Goal: Information Seeking & Learning: Learn about a topic

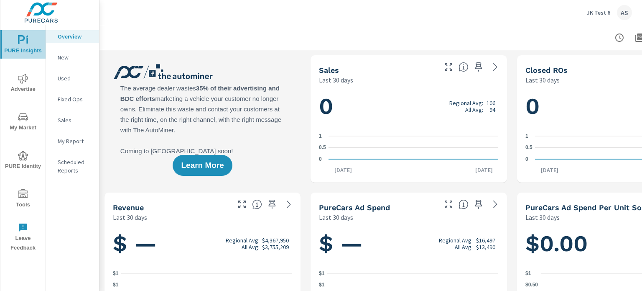
click at [27, 43] on icon "nav menu" at bounding box center [23, 40] width 10 height 10
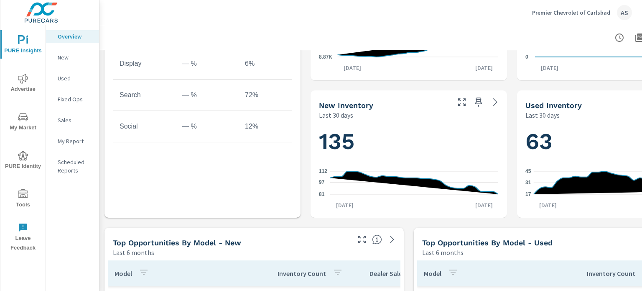
scroll to position [585, 0]
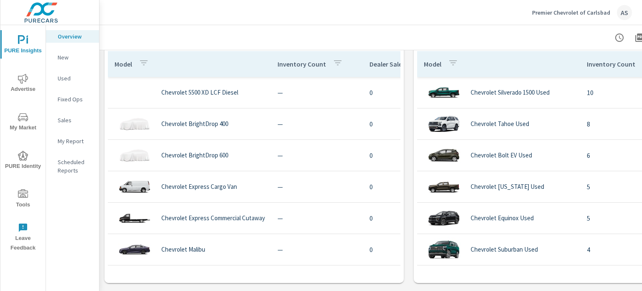
scroll to position [636, 0]
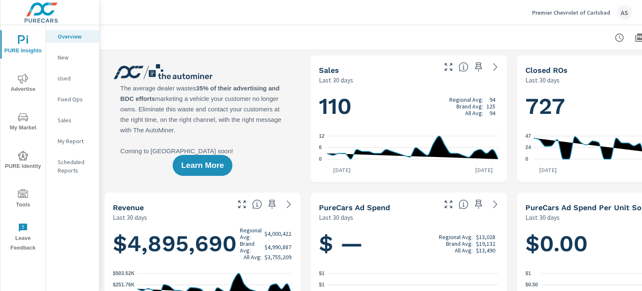
drag, startPoint x: 129, startPoint y: 88, endPoint x: 230, endPoint y: 100, distance: 101.8
click at [230, 100] on div "Learn More" at bounding box center [203, 118] width 196 height 127
click at [172, 34] on div at bounding box center [409, 37] width 599 height 25
click at [290, 181] on div "Learn More" at bounding box center [203, 118] width 196 height 127
click at [278, 134] on div "Learn More" at bounding box center [203, 118] width 196 height 127
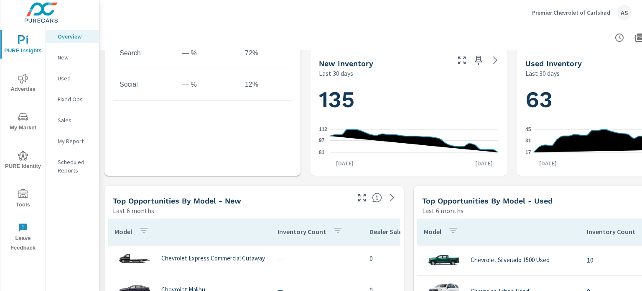
scroll to position [594, 0]
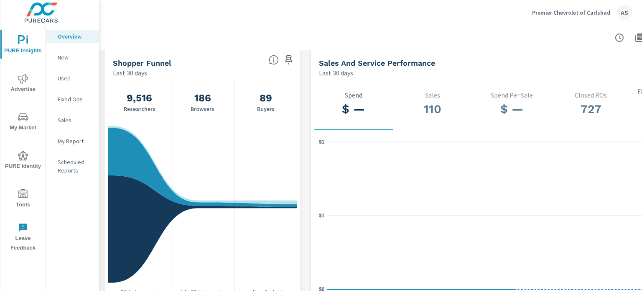
scroll to position [836, 0]
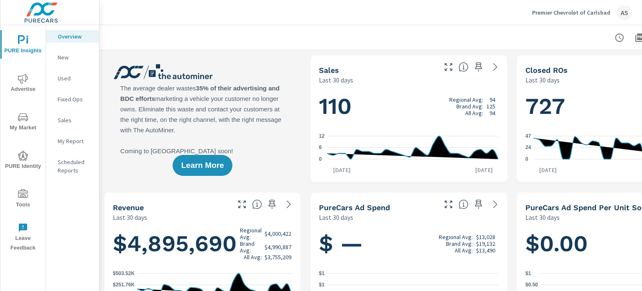
click at [61, 54] on p "New" at bounding box center [75, 57] width 35 height 8
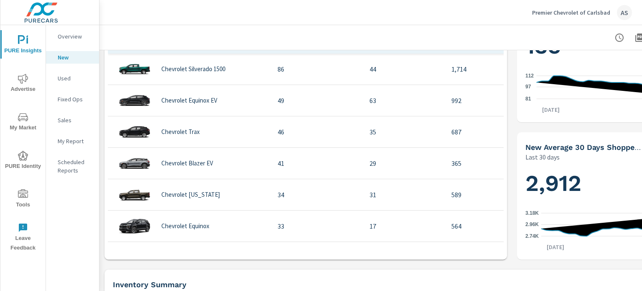
scroll to position [544, 0]
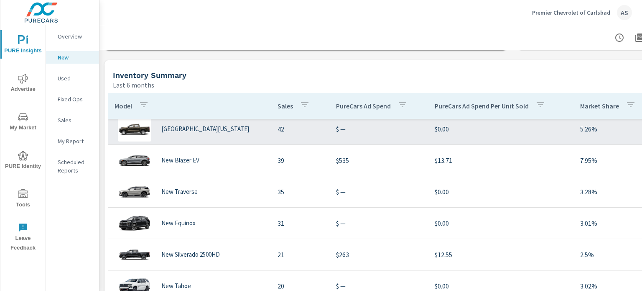
scroll to position [112, 0]
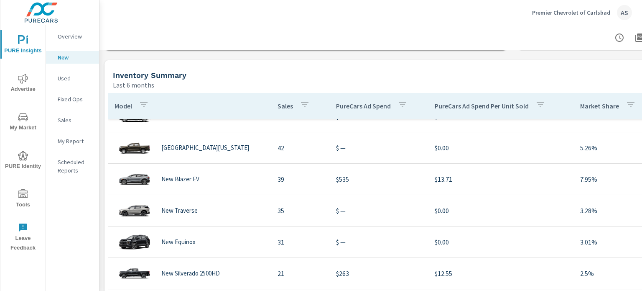
click at [400, 50] on header at bounding box center [409, 37] width 619 height 25
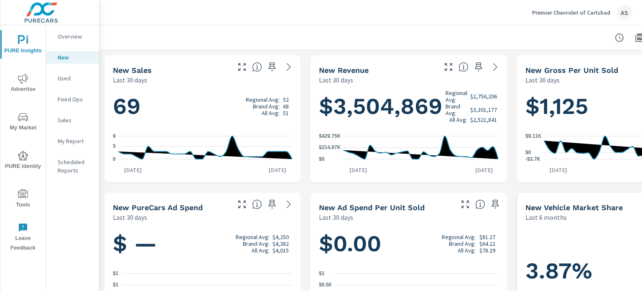
click at [67, 140] on p "My Report" at bounding box center [75, 141] width 35 height 8
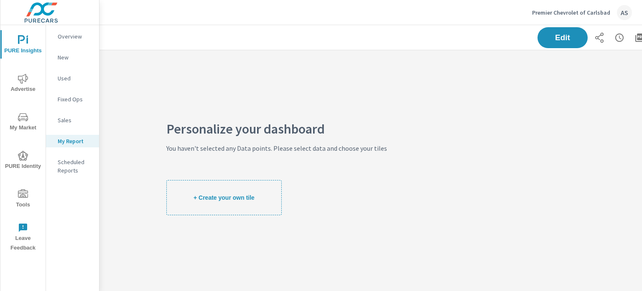
click at [227, 194] on span "+ Create your own tile" at bounding box center [224, 198] width 61 height 8
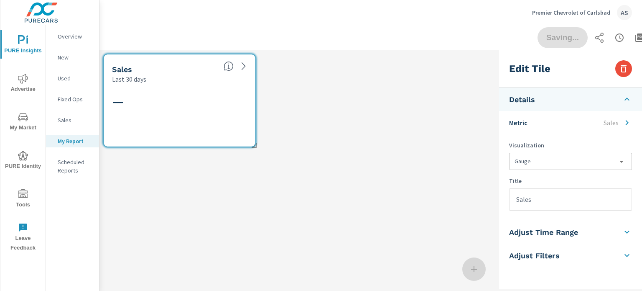
scroll to position [113, 485]
click at [608, 162] on body "PURE Insights Advertise My Market PURE Identity Tools Leave Feedback Overview N…" at bounding box center [321, 145] width 642 height 291
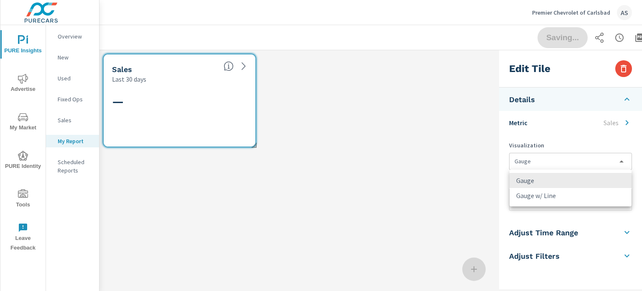
click at [600, 162] on div at bounding box center [321, 145] width 642 height 291
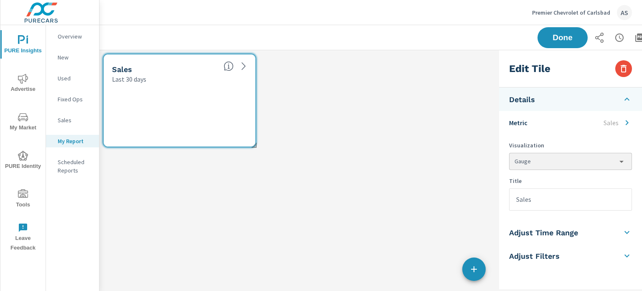
scroll to position [5, 0]
click at [582, 234] on li "Adjust Time Range" at bounding box center [570, 231] width 143 height 23
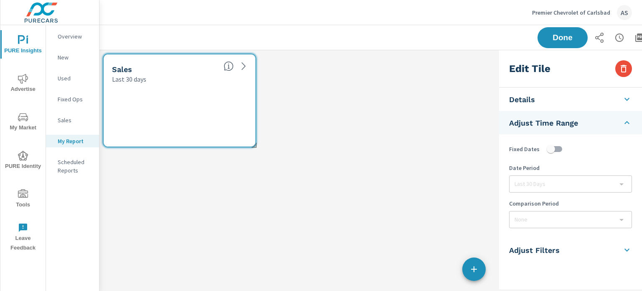
click at [563, 249] on li "Adjust Filters" at bounding box center [570, 249] width 143 height 23
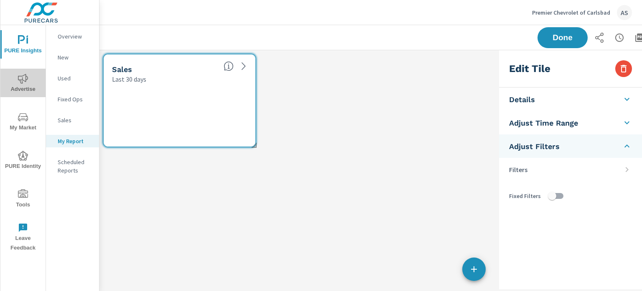
click at [28, 83] on span "Advertise" at bounding box center [23, 84] width 40 height 20
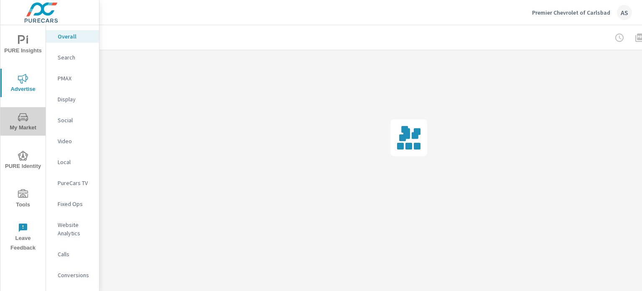
click at [23, 127] on span "My Market" at bounding box center [23, 122] width 40 height 20
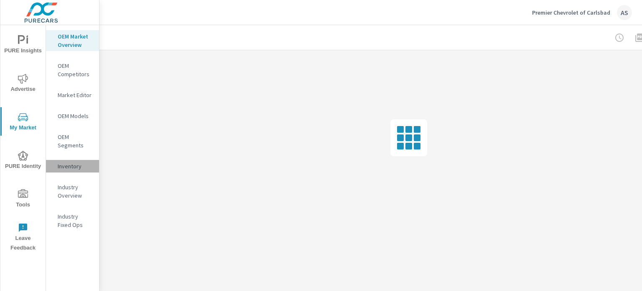
click at [73, 168] on p "Inventory" at bounding box center [75, 166] width 35 height 8
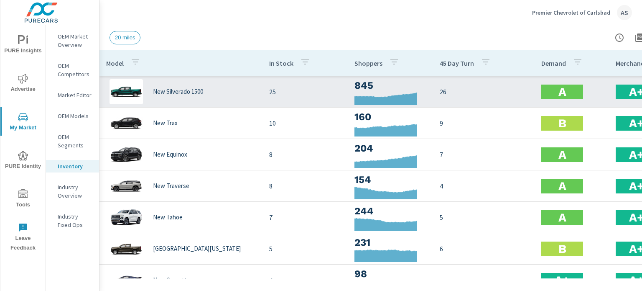
click at [130, 92] on img at bounding box center [126, 91] width 33 height 25
drag, startPoint x: 214, startPoint y: 95, endPoint x: 154, endPoint y: 95, distance: 60.2
click at [154, 95] on div "New Silverado 1500" at bounding box center [181, 91] width 150 height 25
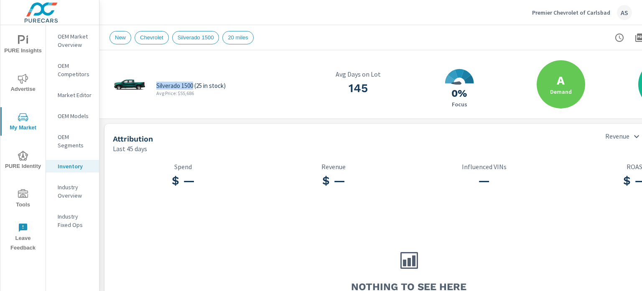
drag, startPoint x: 157, startPoint y: 85, endPoint x: 194, endPoint y: 86, distance: 36.8
click at [194, 86] on p "Silverado 1500 (25 in stock)" at bounding box center [190, 86] width 69 height 8
copy p "Silverado 1500"
drag, startPoint x: 557, startPoint y: 14, endPoint x: 462, endPoint y: 65, distance: 108.3
click at [466, 66] on div "Premier Chevrolet of Carlsbad AS Inventory Details Premier Chevrolet of Carlsba…" at bounding box center [371, 145] width 543 height 291
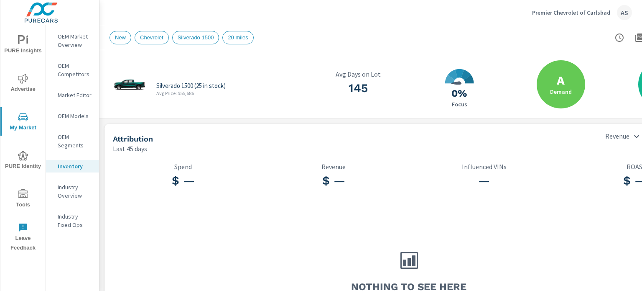
click at [249, 117] on div "Silverado 1500 (25 in stock) Avg Price: $55,686 145 Avg Days on Lot 0 0% Focus …" at bounding box center [409, 84] width 619 height 69
click at [260, 100] on div "Silverado 1500 (25 in stock) Avg Price: $55,686" at bounding box center [206, 84] width 193 height 48
click at [117, 39] on span "New" at bounding box center [120, 37] width 21 height 6
click at [76, 168] on p "Inventory" at bounding box center [75, 166] width 35 height 8
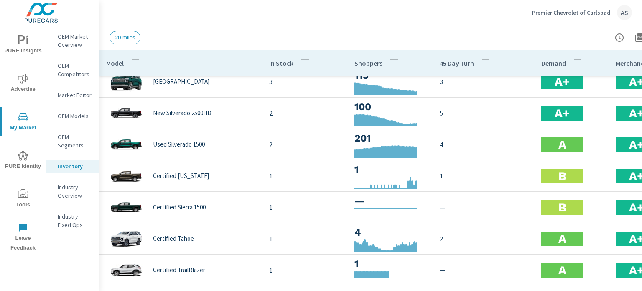
scroll to position [294, 0]
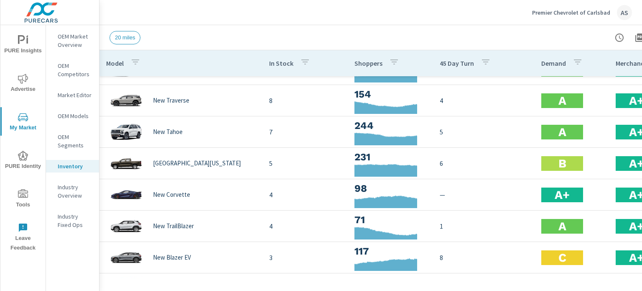
scroll to position [85, 0]
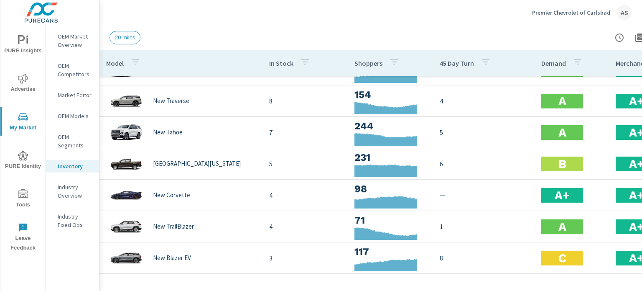
click at [619, 36] on icon "button" at bounding box center [620, 38] width 10 height 10
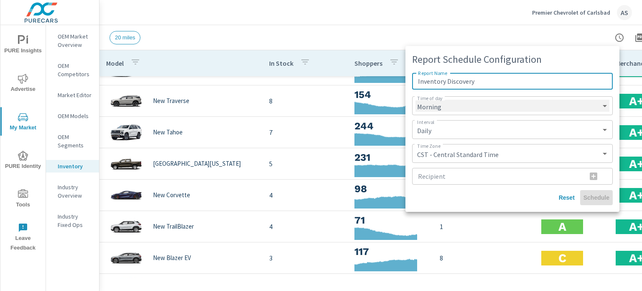
click at [594, 102] on select "Morning Afternoon Evening" at bounding box center [513, 106] width 194 height 12
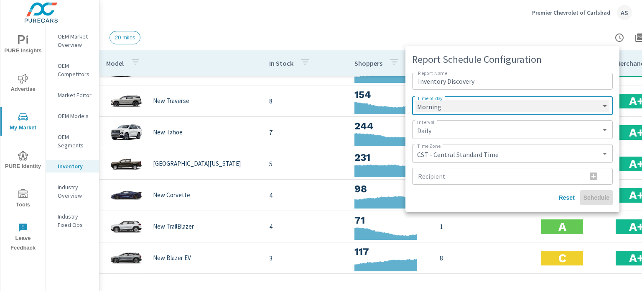
click at [594, 102] on select "Morning Afternoon Evening" at bounding box center [513, 106] width 194 height 12
click at [463, 29] on div at bounding box center [321, 145] width 642 height 291
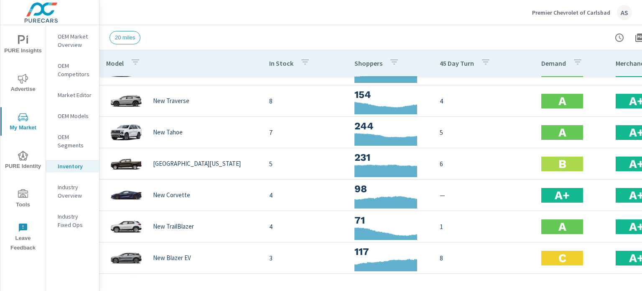
click at [56, 189] on div "Industry Overview" at bounding box center [72, 191] width 53 height 21
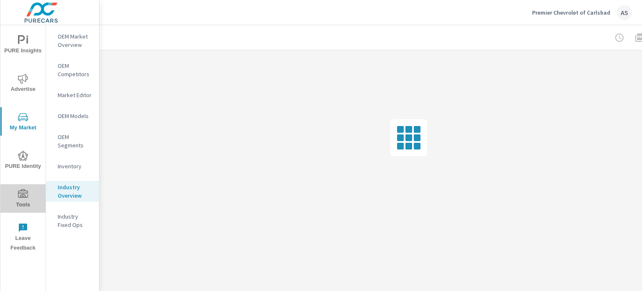
click at [27, 192] on icon "nav menu" at bounding box center [23, 193] width 10 height 8
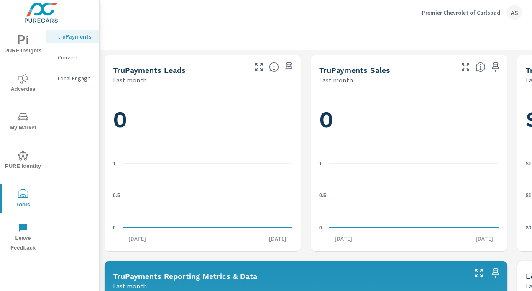
click at [25, 47] on span "PURE Insights" at bounding box center [23, 45] width 40 height 20
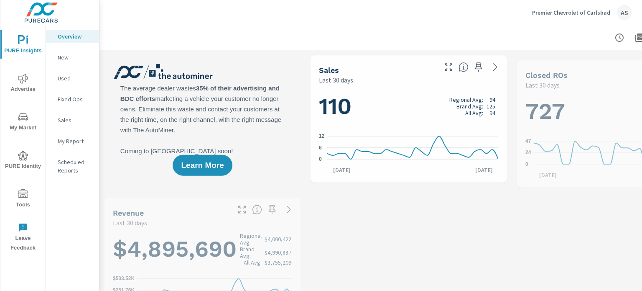
scroll to position [627, 0]
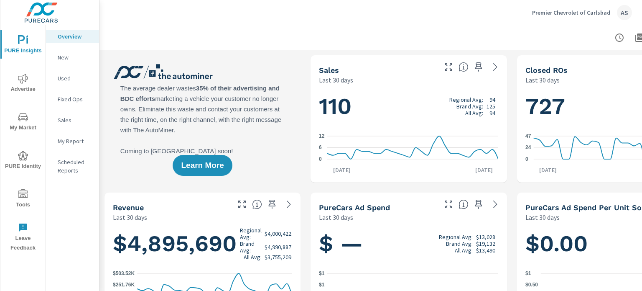
click at [618, 39] on icon "button" at bounding box center [620, 38] width 10 height 10
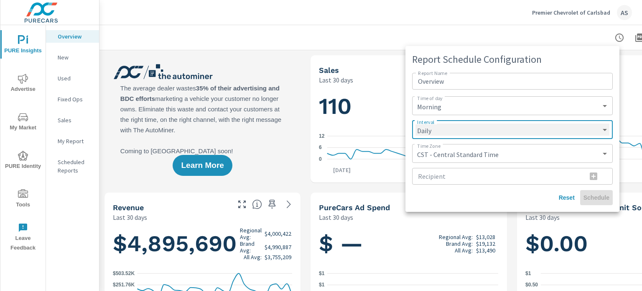
click at [496, 130] on select "Daily Weekly Monthly" at bounding box center [513, 129] width 194 height 12
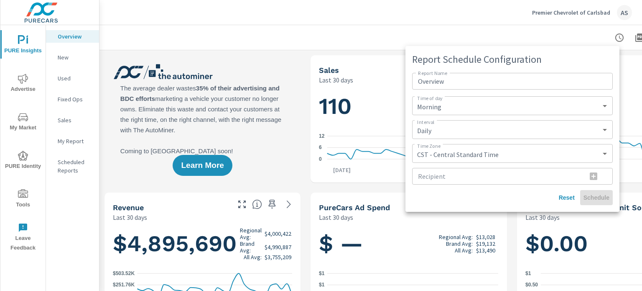
click at [388, 48] on div at bounding box center [321, 145] width 642 height 291
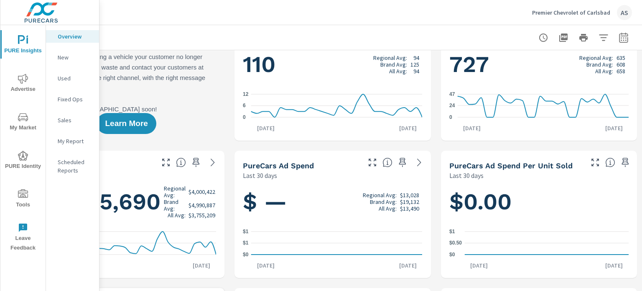
scroll to position [42, 79]
click at [622, 39] on icon "button" at bounding box center [624, 38] width 10 height 10
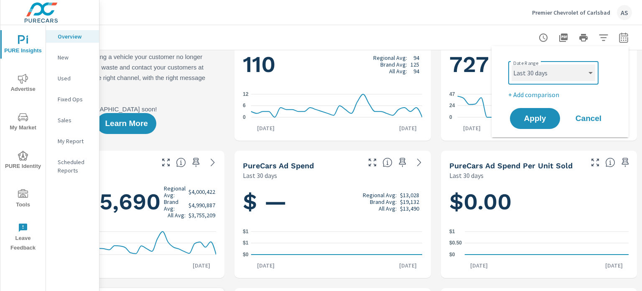
click at [584, 77] on select "Custom [DATE] Last week Last 7 days Last 14 days Last 30 days Last 45 days Last…" at bounding box center [554, 72] width 84 height 17
click at [512, 64] on select "Custom [DATE] Last week Last 7 days Last 14 days Last 30 days Last 45 days Last…" at bounding box center [554, 72] width 84 height 17
select select "custom"
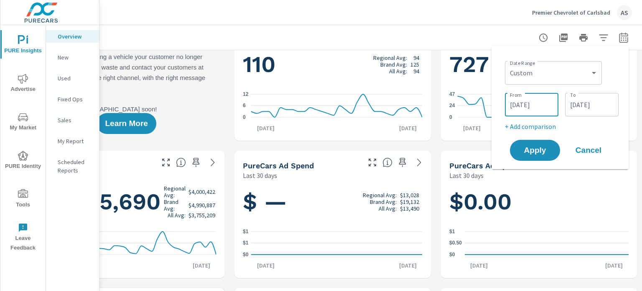
click at [516, 105] on input "[DATE]" at bounding box center [531, 104] width 47 height 17
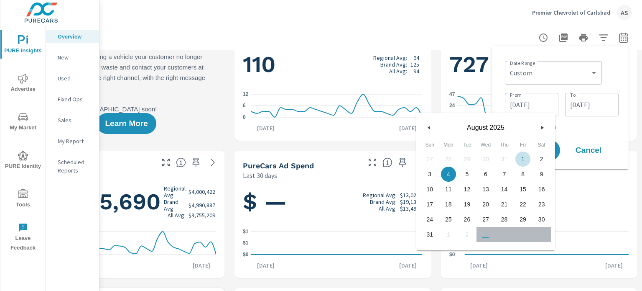
click at [522, 160] on span "1" at bounding box center [523, 158] width 19 height 11
type input "[DATE]"
click at [592, 106] on input "[DATE]" at bounding box center [592, 104] width 47 height 17
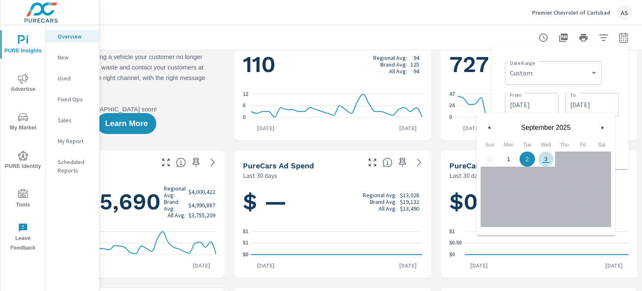
click at [547, 160] on span "3" at bounding box center [546, 158] width 19 height 11
type input "[DATE]"
click at [617, 75] on div "Date Range Custom [DATE] Last week Last 7 days Last 14 days Last 30 days Last 4…" at bounding box center [562, 72] width 114 height 28
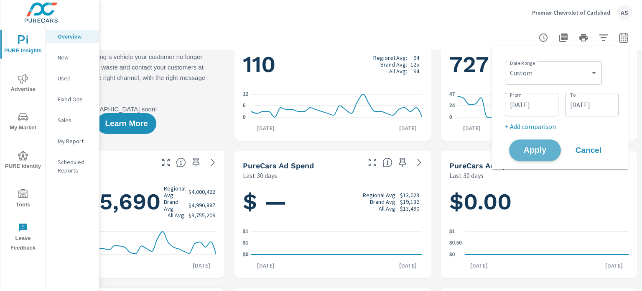
click at [542, 150] on span "Apply" at bounding box center [535, 150] width 34 height 8
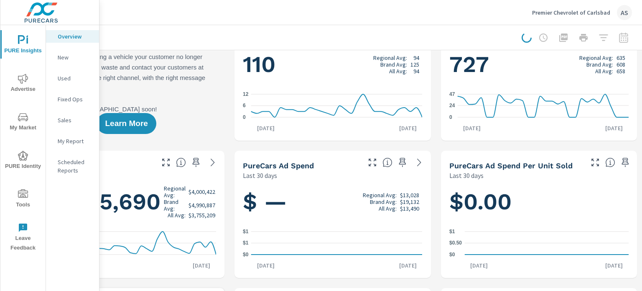
scroll to position [0, 76]
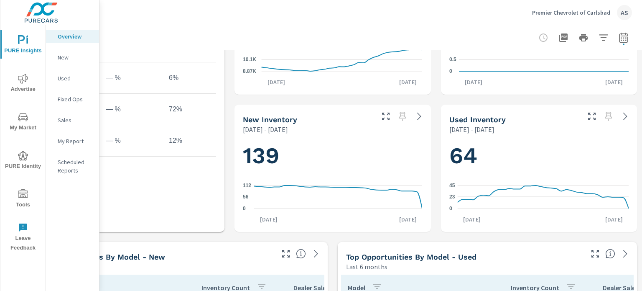
scroll to position [362, 82]
click at [619, 39] on icon "button" at bounding box center [624, 38] width 10 height 10
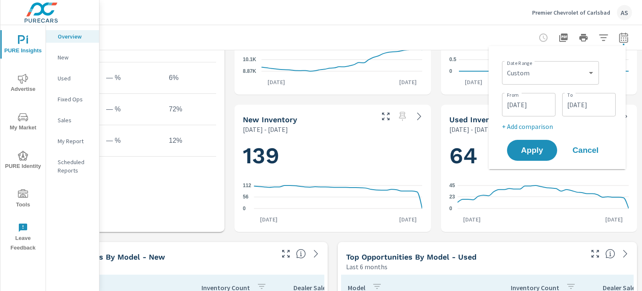
click at [525, 108] on input "[DATE]" at bounding box center [529, 104] width 47 height 17
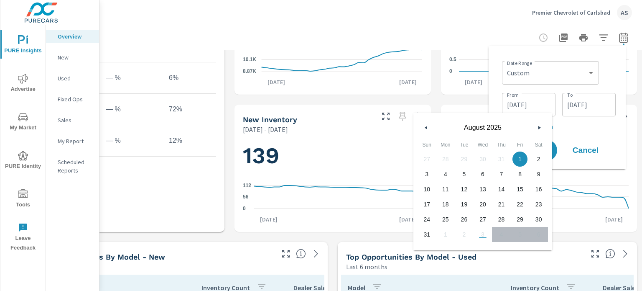
click at [539, 126] on icon "button" at bounding box center [541, 127] width 4 height 3
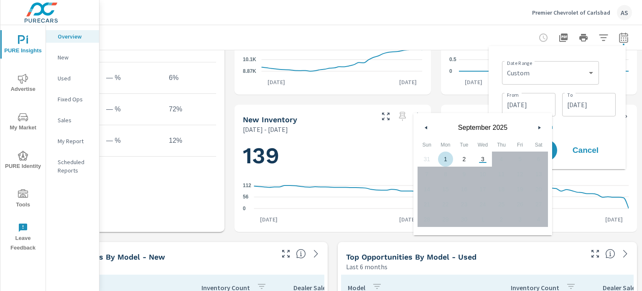
click at [445, 158] on span "1" at bounding box center [446, 158] width 19 height 11
click at [485, 159] on span "3" at bounding box center [483, 158] width 19 height 11
click at [444, 160] on span "1" at bounding box center [446, 158] width 19 height 11
type input "[DATE]"
click at [584, 128] on p "+ Add comparison" at bounding box center [559, 126] width 114 height 10
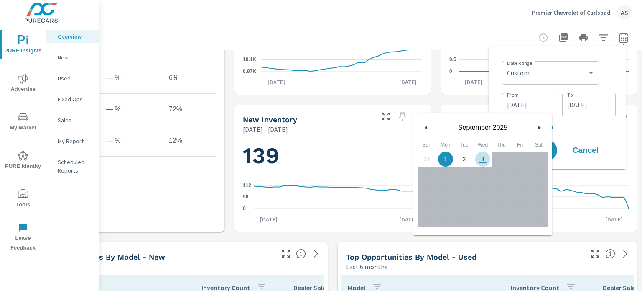
select select "Previous period"
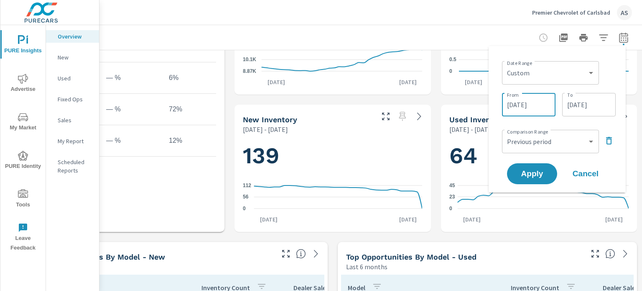
click at [545, 109] on input "[DATE]" at bounding box center [529, 104] width 47 height 17
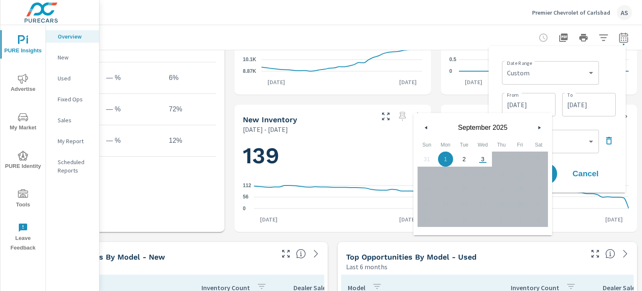
click at [448, 157] on span "1" at bounding box center [446, 158] width 19 height 11
click at [565, 126] on div "Comparison Range Custom Previous period Previous month Previous year ​" at bounding box center [559, 140] width 114 height 28
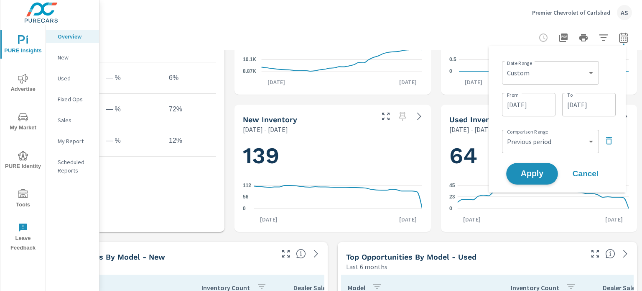
click at [523, 175] on span "Apply" at bounding box center [532, 174] width 34 height 8
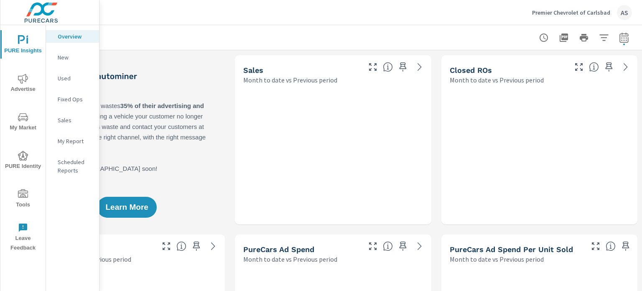
scroll to position [0, 76]
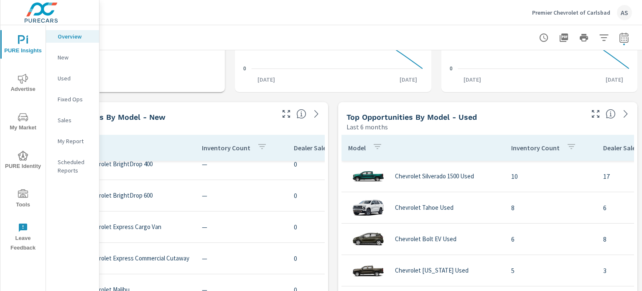
scroll to position [669, 0]
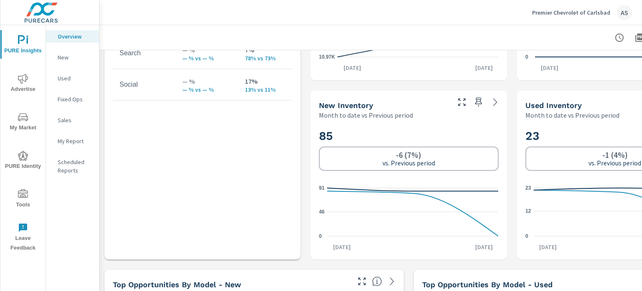
scroll to position [502, 82]
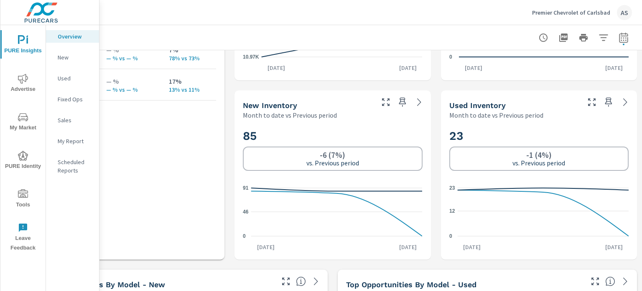
click at [218, 153] on div "Channel You Brand National ConnectedTv — % — % vs — % <1% 2% vs 2% -13% 3% vs 3…" at bounding box center [126, 100] width 196 height 319
